Goal: Task Accomplishment & Management: Use online tool/utility

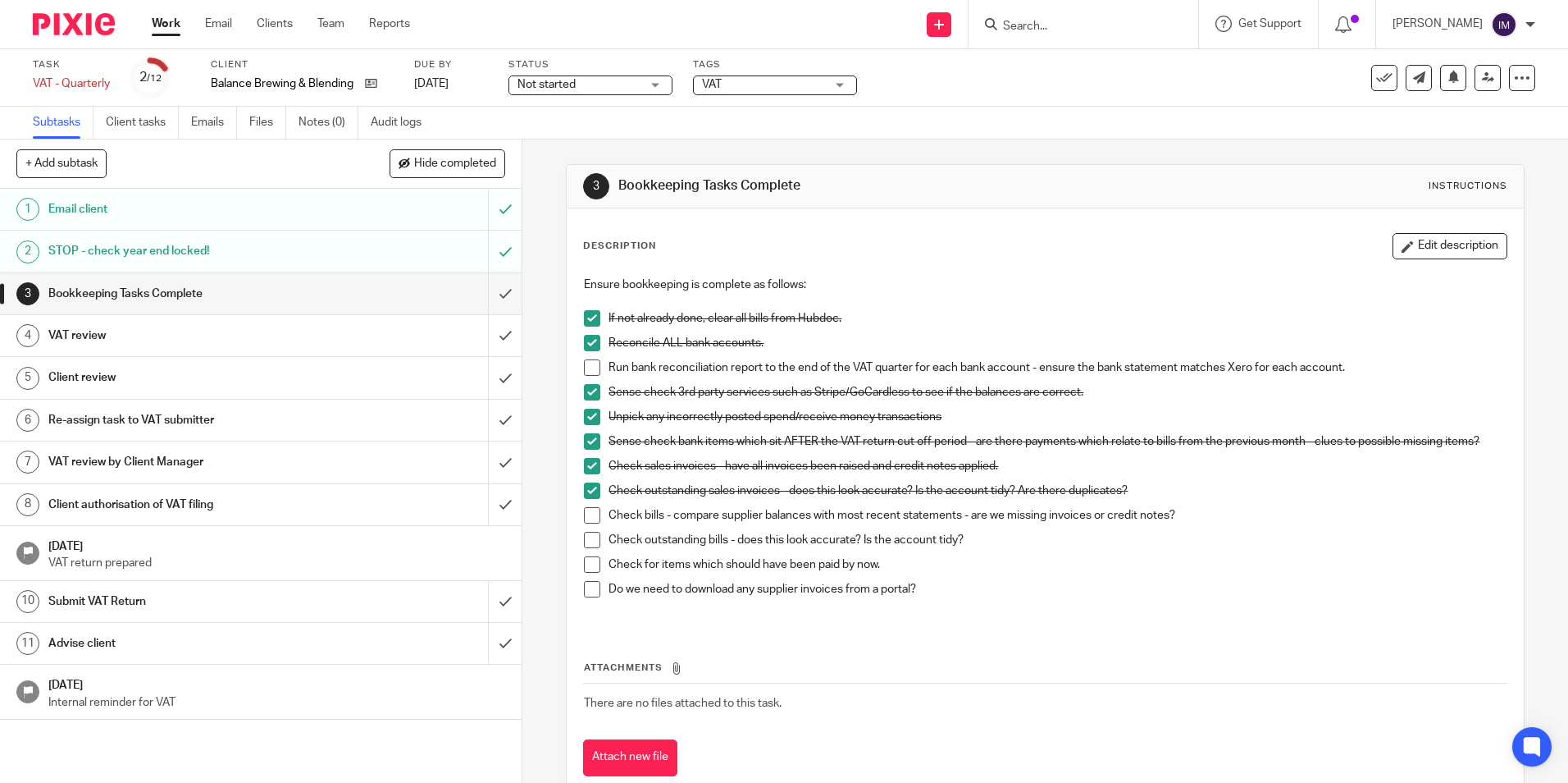
click at [586, 521] on span at bounding box center [592, 514] width 16 height 16
click at [584, 540] on span at bounding box center [592, 539] width 16 height 16
click at [590, 587] on span at bounding box center [592, 588] width 16 height 16
click at [586, 561] on span at bounding box center [592, 564] width 16 height 16
click at [263, 339] on h1 "VAT review" at bounding box center [190, 335] width 282 height 25
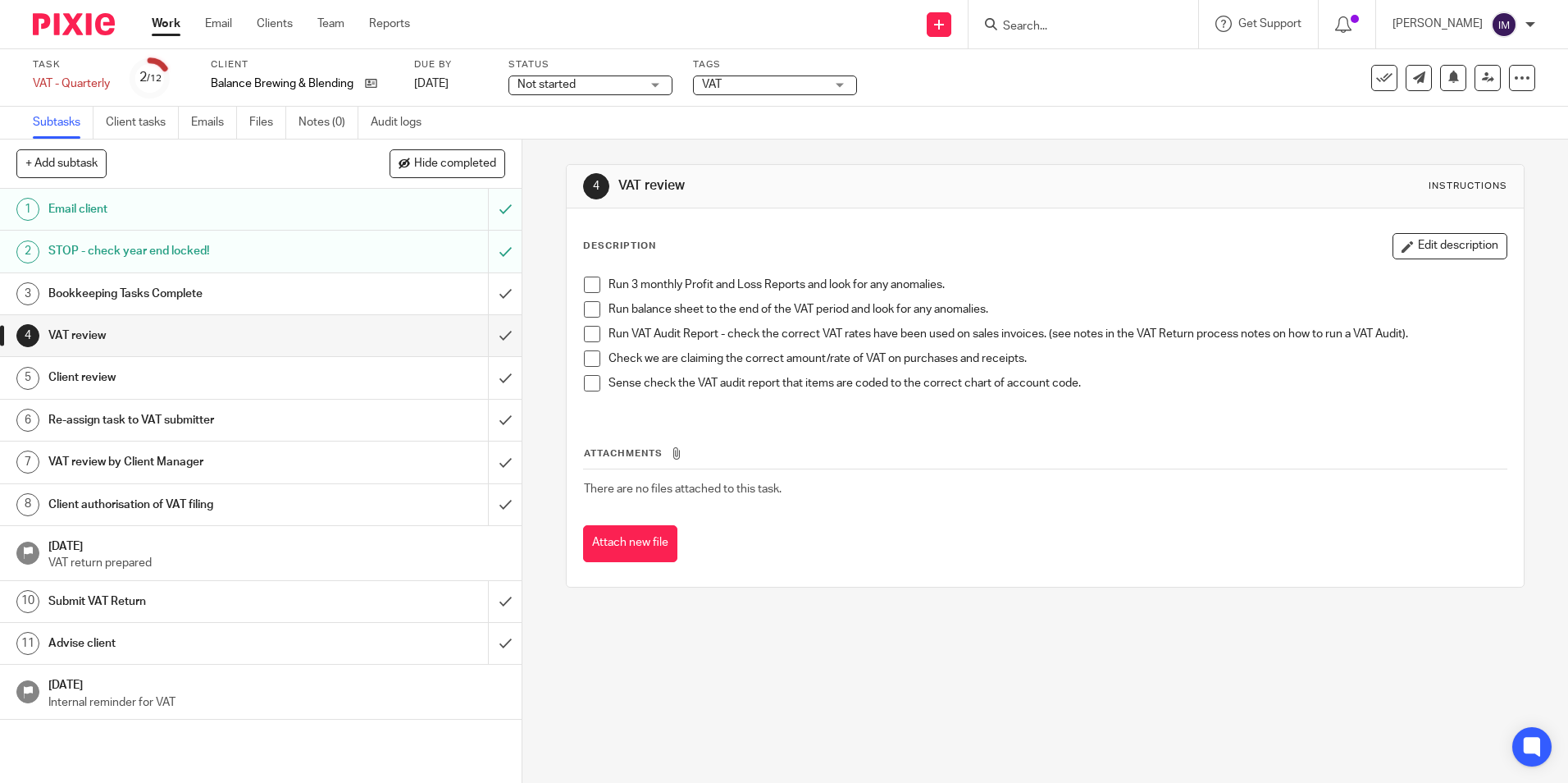
click at [584, 288] on span at bounding box center [592, 284] width 16 height 16
click at [150, 386] on h1 "Client review" at bounding box center [190, 377] width 282 height 25
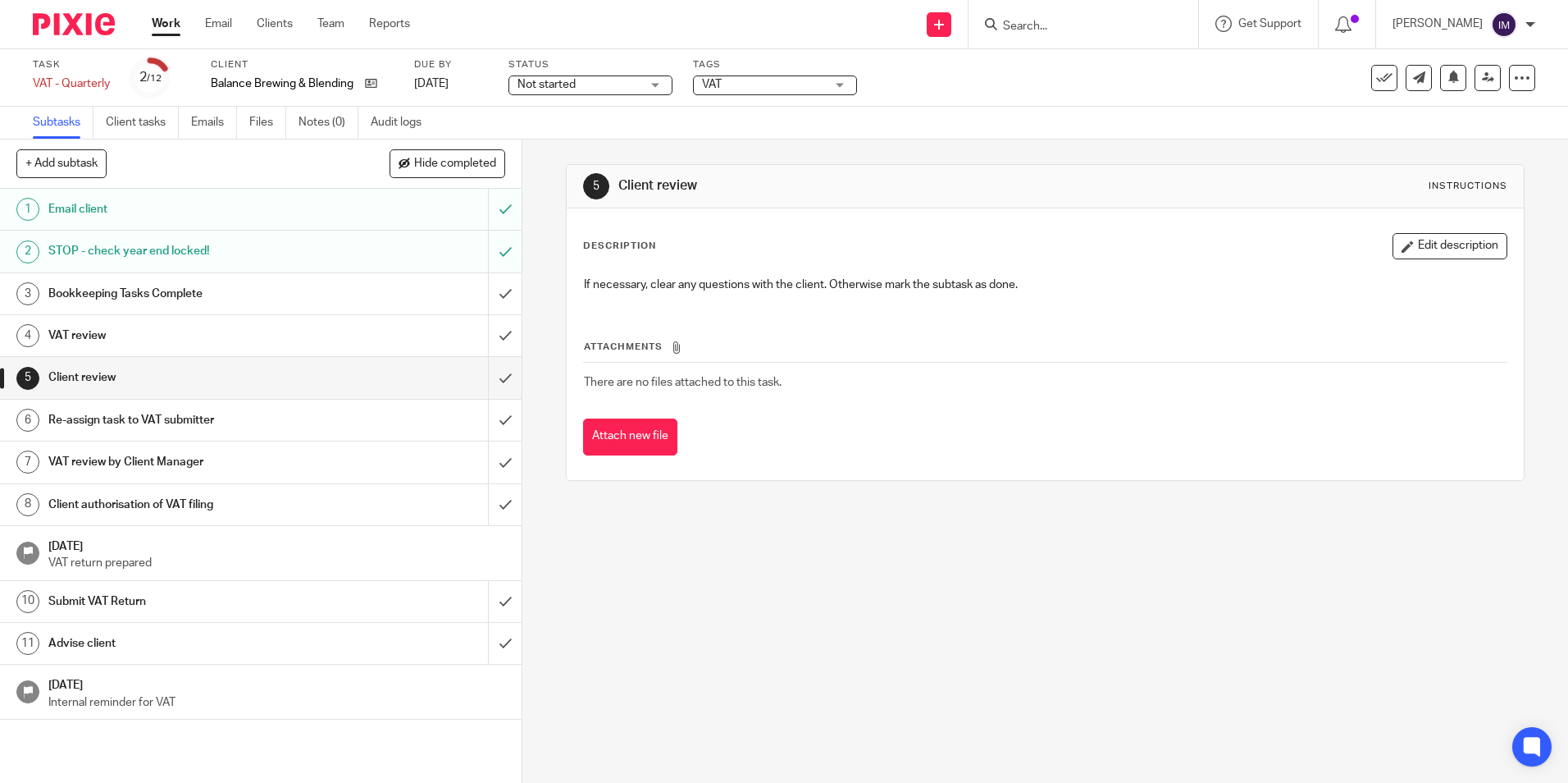
click at [270, 415] on h1 "Re-assign task to VAT submitter" at bounding box center [190, 420] width 282 height 25
click at [265, 290] on h1 "Bookkeeping Tasks Complete" at bounding box center [190, 293] width 282 height 25
